Goal: Information Seeking & Learning: Learn about a topic

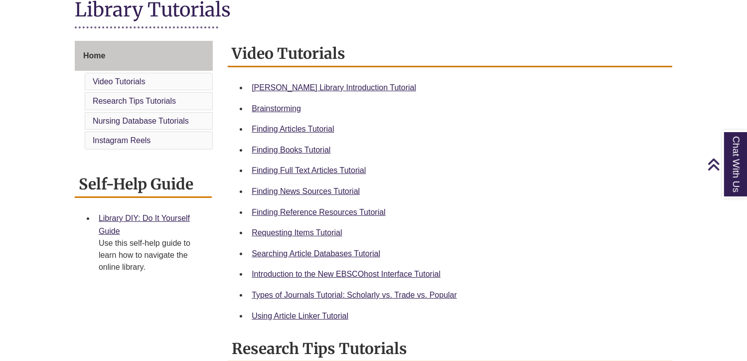
scroll to position [246, 0]
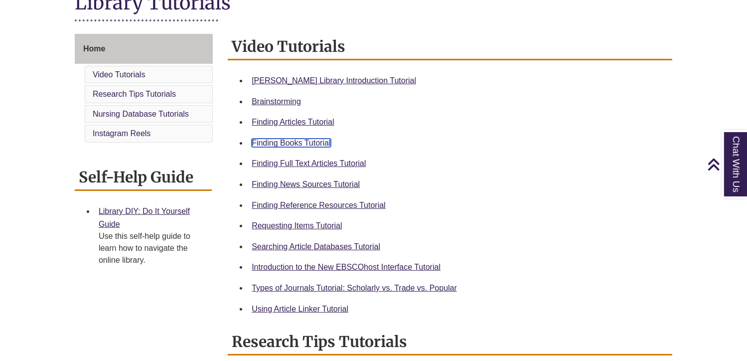
click at [286, 143] on link "Finding Books Tutorial" at bounding box center [291, 143] width 79 height 8
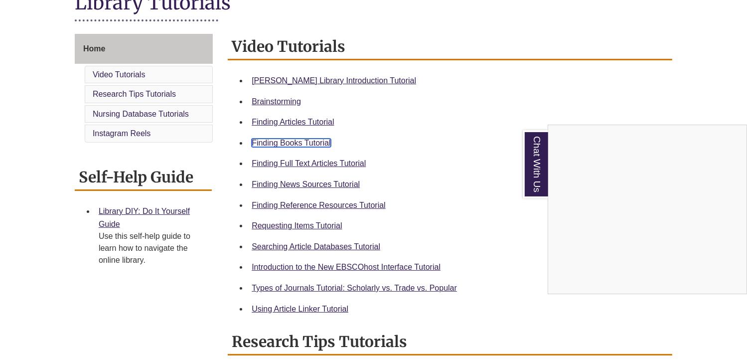
scroll to position [0, 0]
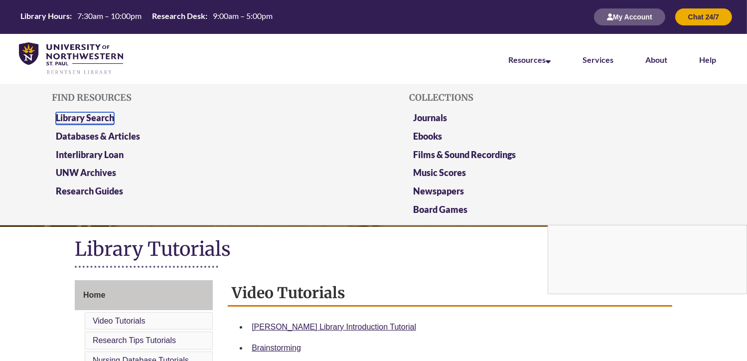
click at [88, 114] on link "Library Search" at bounding box center [85, 118] width 58 height 12
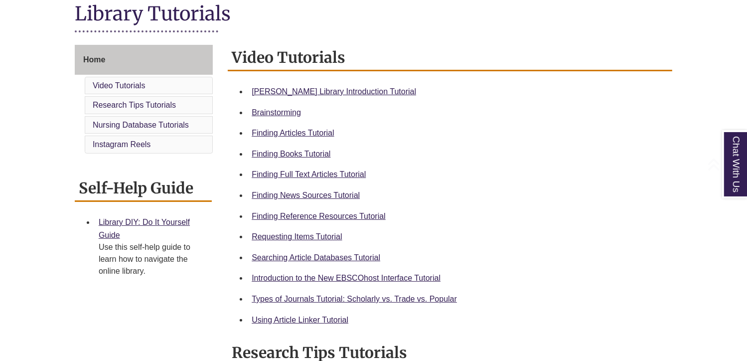
scroll to position [237, 0]
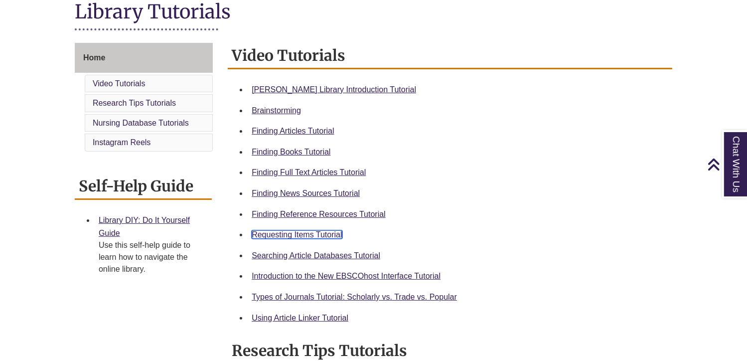
click at [308, 235] on link "Requesting Items Tutorial" at bounding box center [297, 234] width 90 height 8
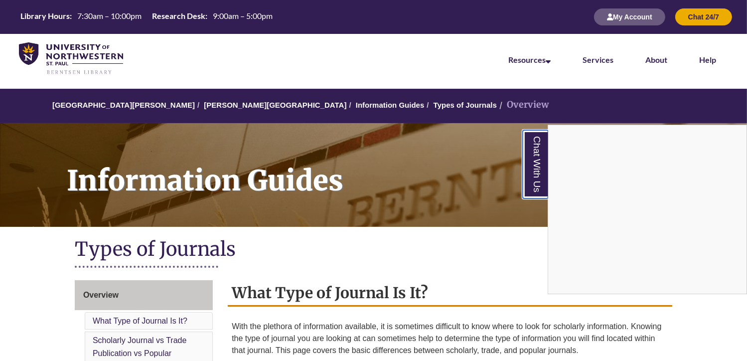
click at [533, 167] on link "Chat With Us" at bounding box center [535, 164] width 25 height 68
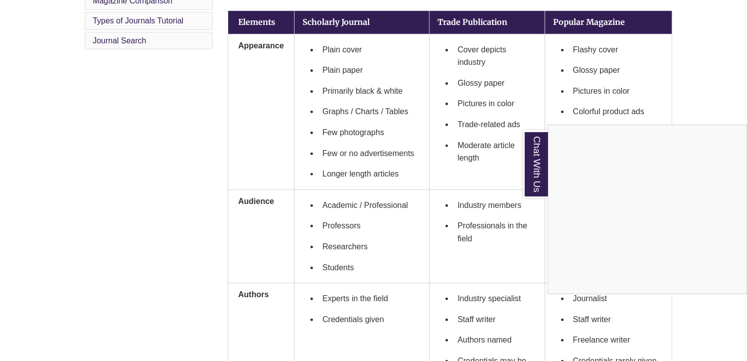
scroll to position [372, 0]
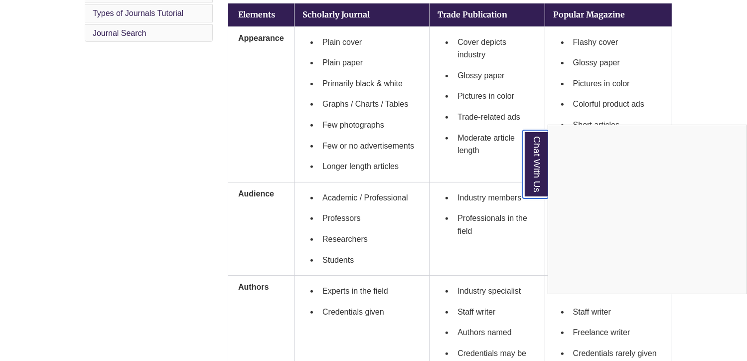
click at [533, 155] on link "Chat With Us" at bounding box center [535, 164] width 25 height 68
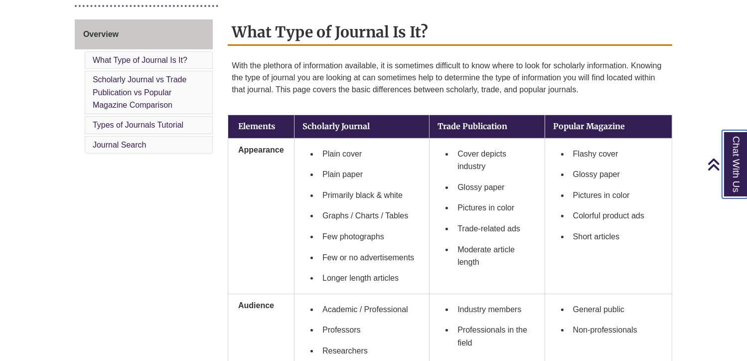
scroll to position [283, 0]
